Goal: Transaction & Acquisition: Obtain resource

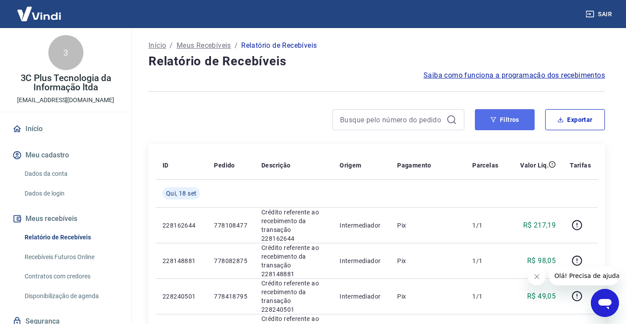
click at [511, 119] on button "Filtros" at bounding box center [505, 119] width 60 height 21
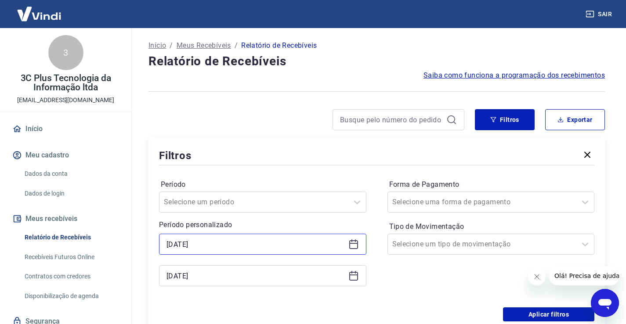
click at [179, 250] on input "[DATE]" at bounding box center [255, 244] width 178 height 13
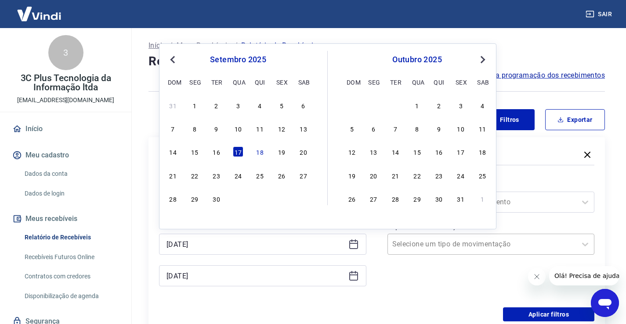
drag, startPoint x: 260, startPoint y: 149, endPoint x: 408, endPoint y: 234, distance: 170.5
click at [260, 150] on div "18" at bounding box center [260, 152] width 11 height 11
type input "[DATE]"
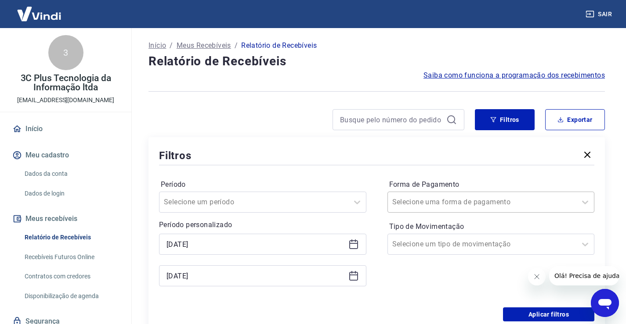
click at [425, 206] on input "Forma de Pagamento" at bounding box center [436, 202] width 89 height 11
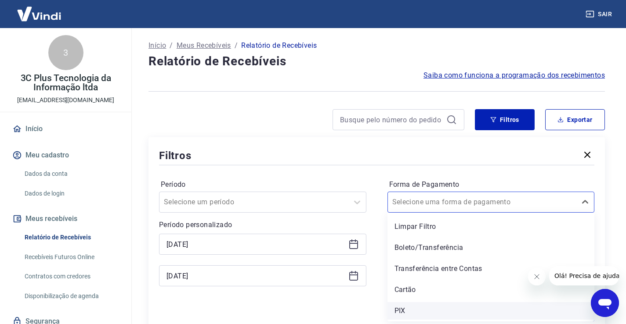
click at [421, 310] on div "PIX" at bounding box center [490, 311] width 207 height 18
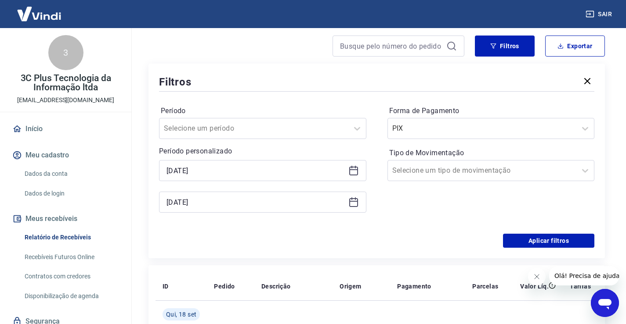
scroll to position [88, 0]
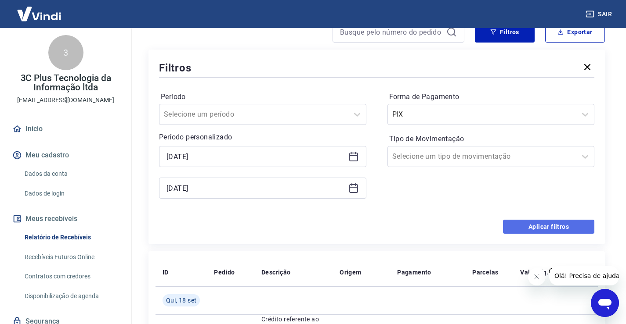
click at [526, 227] on button "Aplicar filtros" at bounding box center [548, 227] width 91 height 14
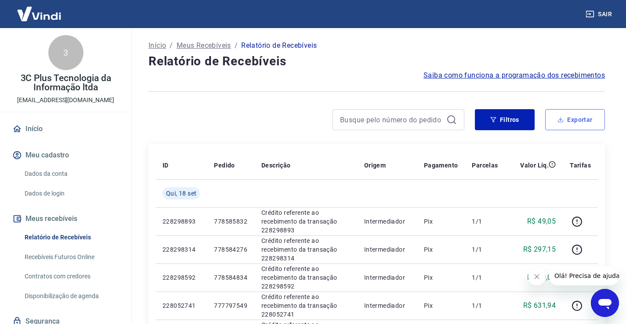
click at [558, 125] on button "Exportar" at bounding box center [575, 119] width 60 height 21
type input "[DATE]"
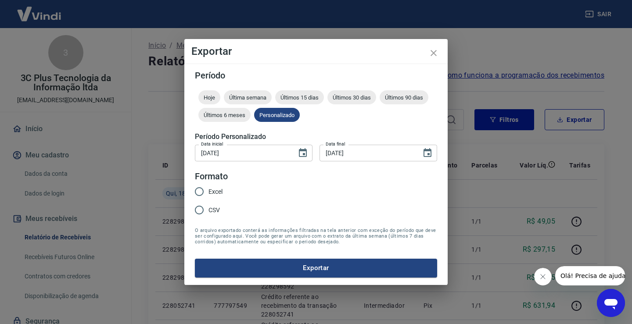
drag, startPoint x: 211, startPoint y: 209, endPoint x: 219, endPoint y: 213, distance: 8.8
click at [212, 209] on span "CSV" at bounding box center [214, 210] width 11 height 9
click at [209, 209] on input "CSV" at bounding box center [199, 210] width 18 height 18
radio input "true"
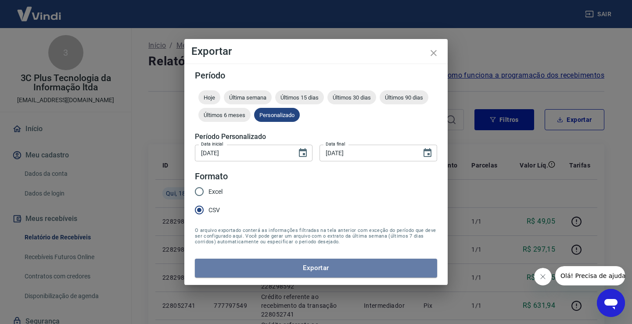
click at [234, 269] on button "Exportar" at bounding box center [316, 268] width 242 height 18
